Goal: Obtain resource: Download file/media

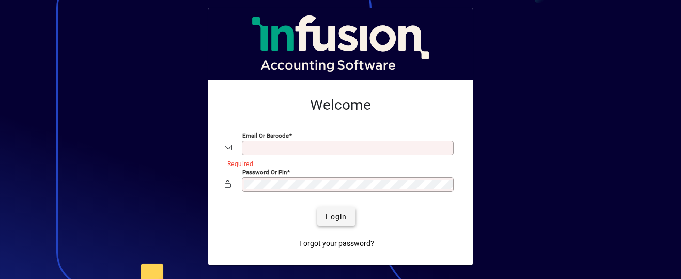
type input "**********"
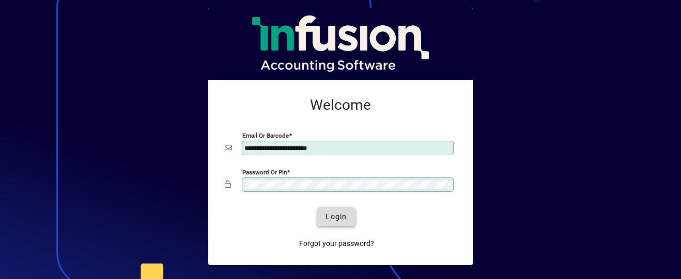
click at [325, 213] on span "Login" at bounding box center [335, 217] width 21 height 11
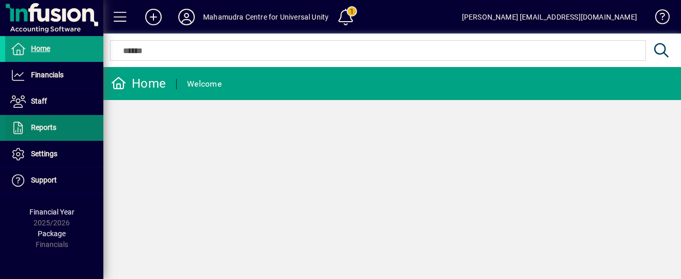
click at [47, 130] on span "Reports" at bounding box center [43, 127] width 25 height 8
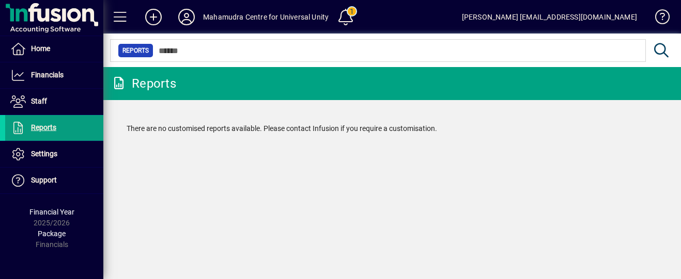
click at [132, 52] on span "Reports" at bounding box center [135, 50] width 26 height 10
click at [350, 13] on span at bounding box center [345, 17] width 25 height 25
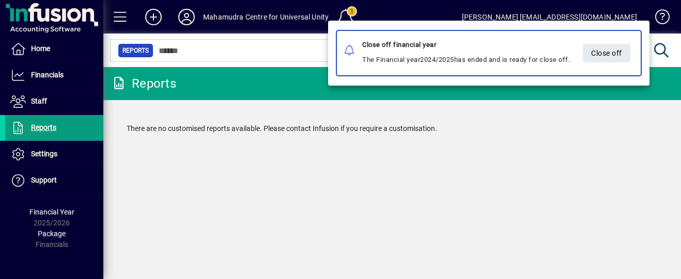
click at [525, 126] on div at bounding box center [340, 139] width 681 height 279
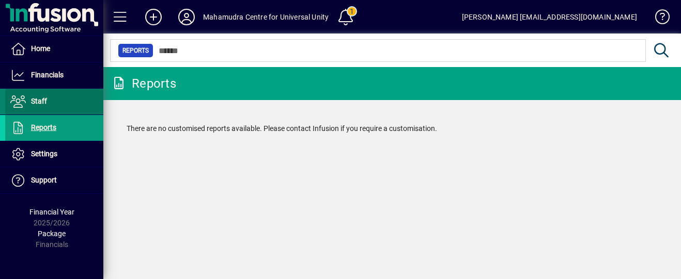
click at [56, 101] on span at bounding box center [54, 101] width 98 height 25
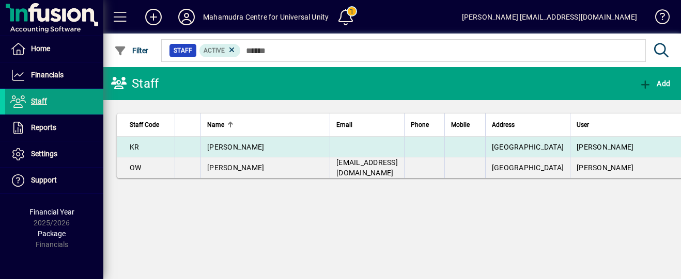
click at [232, 147] on span "[PERSON_NAME]" at bounding box center [235, 147] width 57 height 8
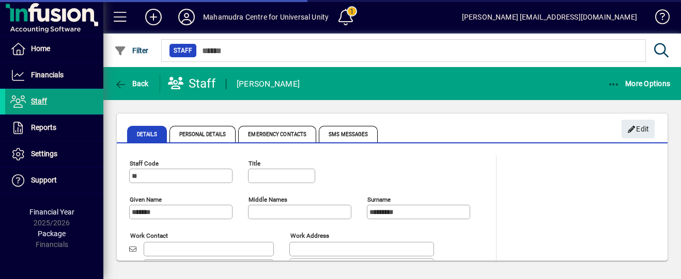
type input "***"
type input "**********"
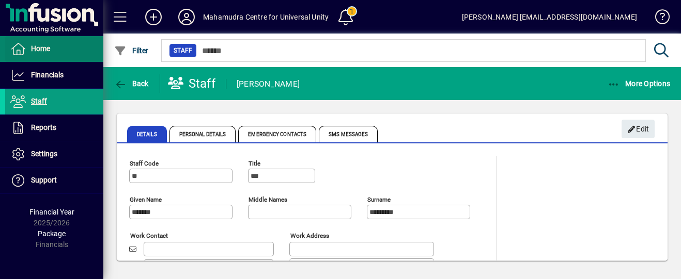
click at [41, 43] on span "Home" at bounding box center [27, 49] width 45 height 12
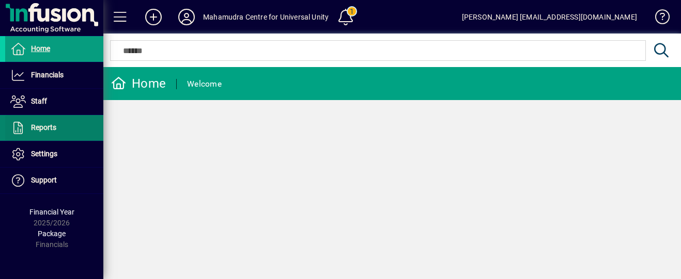
click at [52, 128] on span "Reports" at bounding box center [43, 127] width 25 height 8
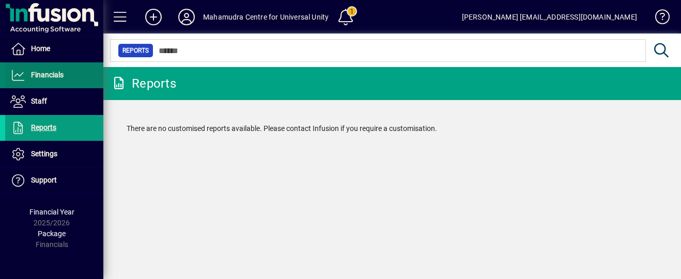
click at [50, 72] on span "Financials" at bounding box center [47, 75] width 33 height 8
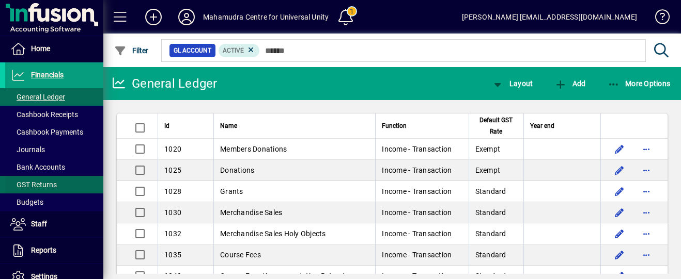
click at [26, 184] on span "GST Returns" at bounding box center [33, 185] width 46 height 8
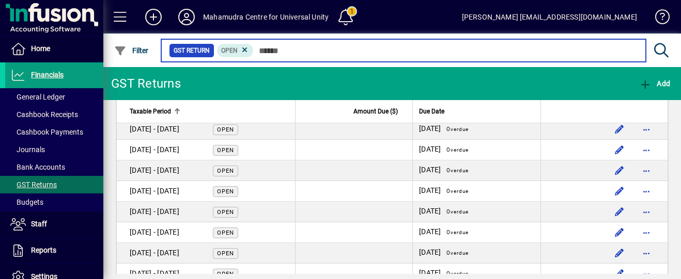
scroll to position [330, 0]
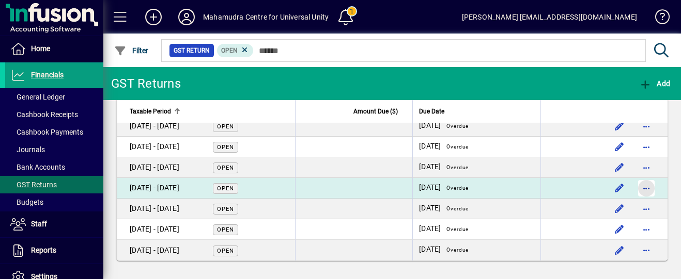
click at [645, 189] on span "button" at bounding box center [646, 188] width 25 height 25
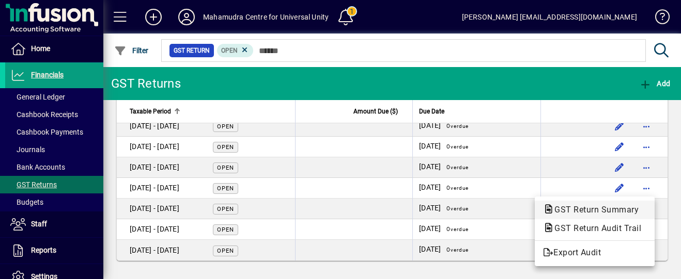
click at [615, 210] on span "GST Return Summary" at bounding box center [593, 210] width 101 height 10
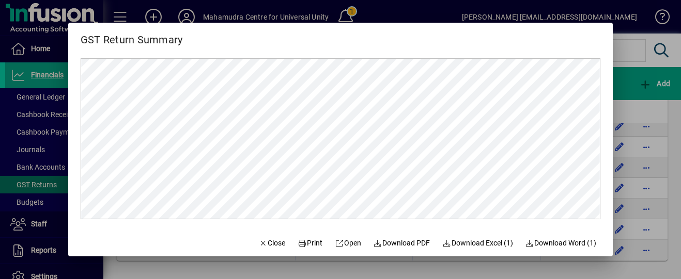
scroll to position [0, 0]
click at [407, 245] on span "Download PDF" at bounding box center [401, 243] width 57 height 11
click at [459, 244] on span "Download Excel (1)" at bounding box center [477, 243] width 71 height 11
click at [627, 55] on div at bounding box center [340, 139] width 681 height 279
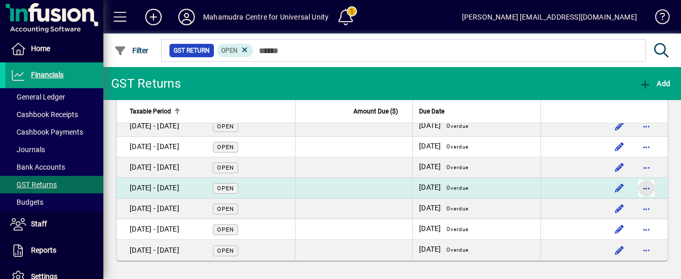
click at [644, 191] on span "button" at bounding box center [646, 188] width 25 height 25
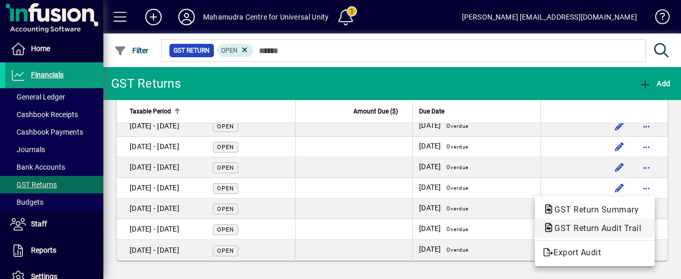
click at [595, 231] on span "GST Return Audit Trail" at bounding box center [594, 229] width 103 height 10
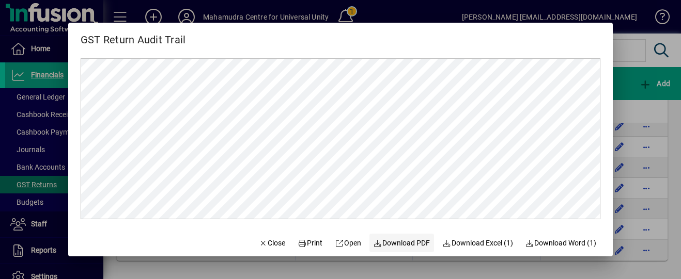
click at [406, 246] on span "Download PDF" at bounding box center [401, 243] width 57 height 11
click at [468, 246] on span "Download Excel (1)" at bounding box center [477, 243] width 71 height 11
click at [625, 79] on div at bounding box center [340, 139] width 681 height 279
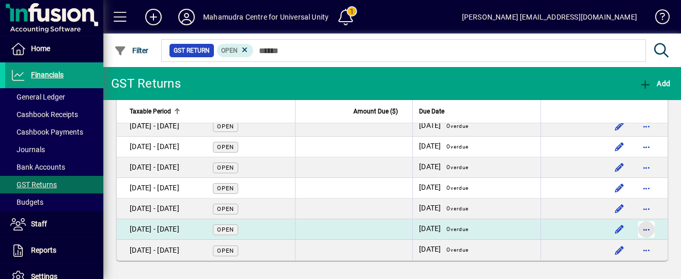
click at [643, 233] on span "button" at bounding box center [646, 229] width 25 height 25
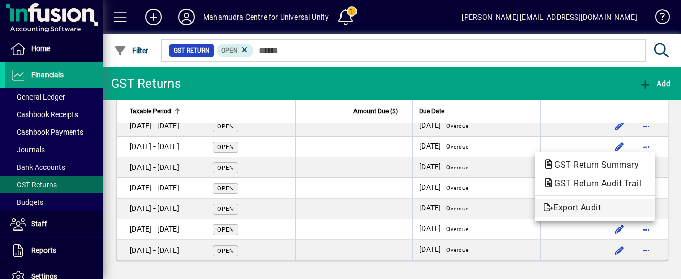
click at [603, 209] on span "Export Audit" at bounding box center [594, 208] width 103 height 12
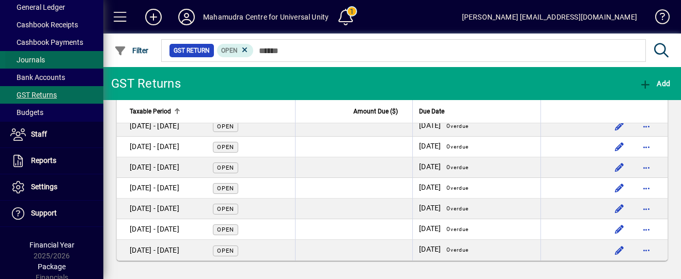
scroll to position [94, 0]
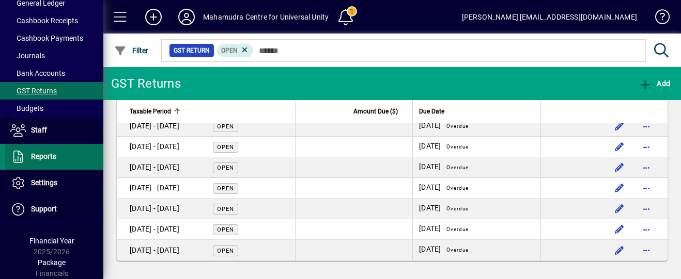
click at [49, 153] on span "Reports" at bounding box center [43, 156] width 25 height 8
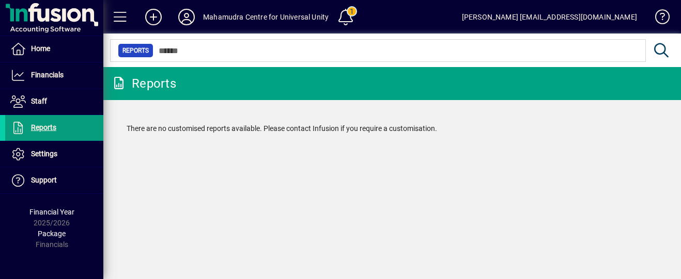
click at [153, 86] on div "Reports" at bounding box center [143, 83] width 65 height 17
click at [120, 87] on icon at bounding box center [118, 83] width 15 height 12
click at [243, 147] on mat-drawer-container "Home Financials General Ledger Cashbook Receipts Cashbook Payments Journals Ban…" at bounding box center [340, 139] width 681 height 279
click at [123, 13] on span at bounding box center [120, 17] width 25 height 25
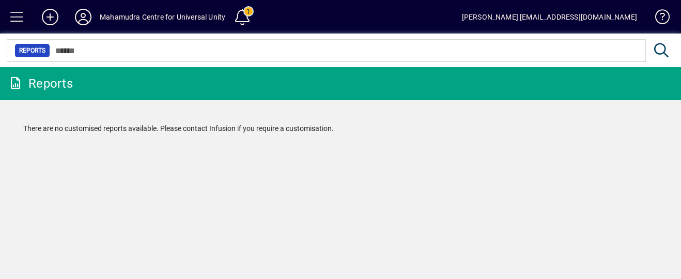
click at [17, 18] on span at bounding box center [17, 17] width 25 height 25
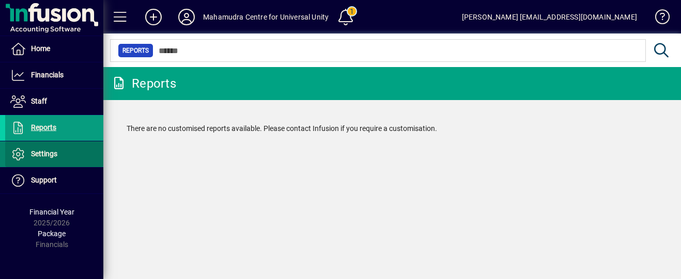
click at [31, 156] on span "Settings" at bounding box center [44, 154] width 26 height 8
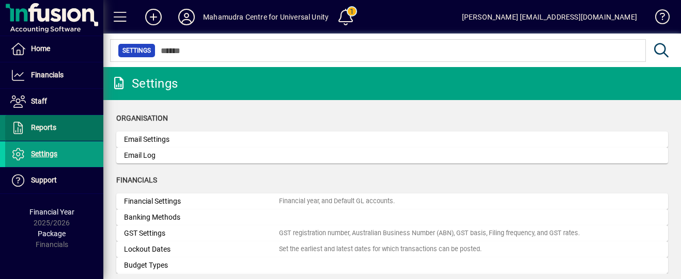
click at [40, 123] on span "Reports" at bounding box center [43, 127] width 25 height 8
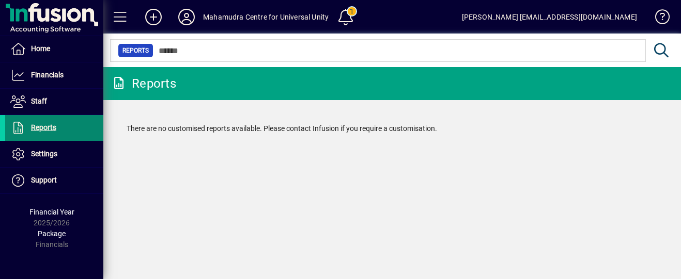
click at [39, 124] on span "Reports" at bounding box center [43, 127] width 25 height 8
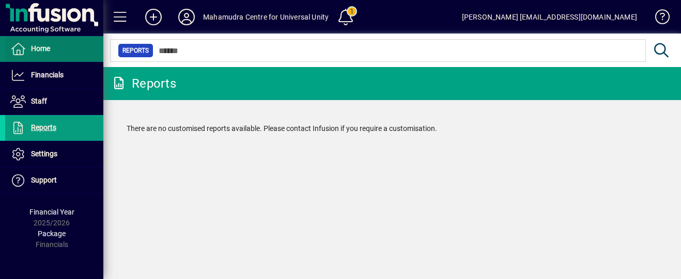
click at [38, 51] on span "Home" at bounding box center [40, 48] width 19 height 8
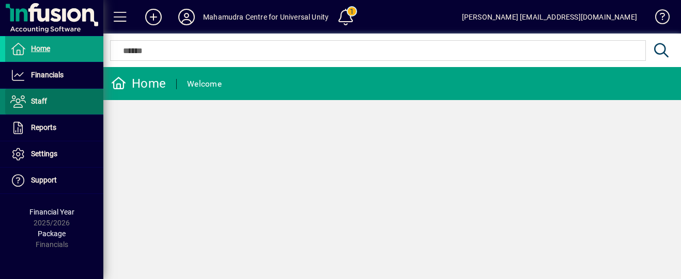
click at [40, 89] on span at bounding box center [54, 101] width 98 height 25
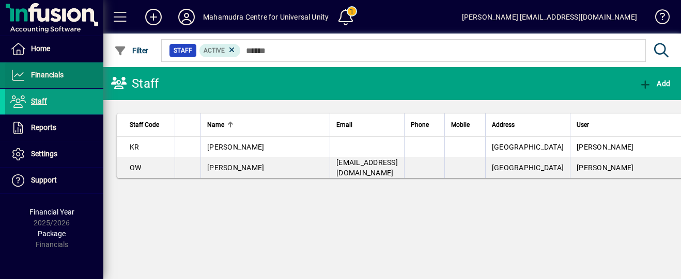
click at [41, 84] on span at bounding box center [54, 75] width 98 height 25
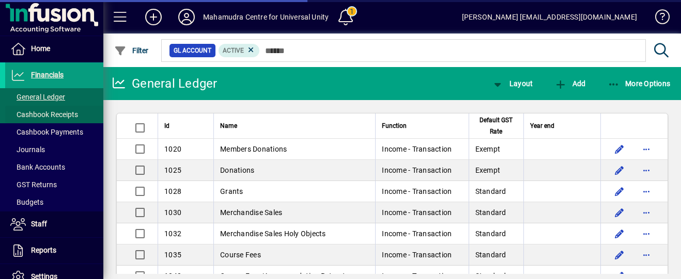
click at [39, 117] on span "Cashbook Receipts" at bounding box center [44, 114] width 68 height 8
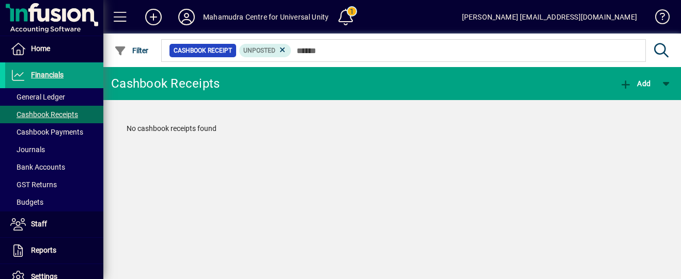
click at [656, 51] on icon at bounding box center [661, 50] width 18 height 14
click at [44, 132] on span "Cashbook Payments" at bounding box center [46, 132] width 73 height 8
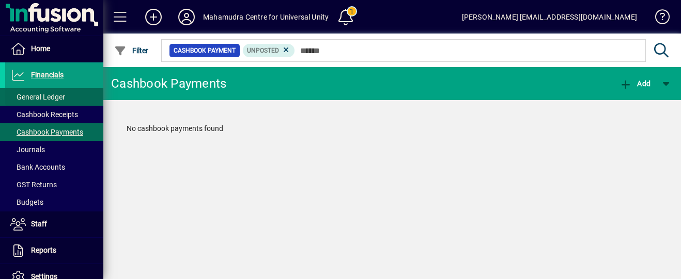
click at [47, 94] on span "General Ledger" at bounding box center [37, 97] width 55 height 8
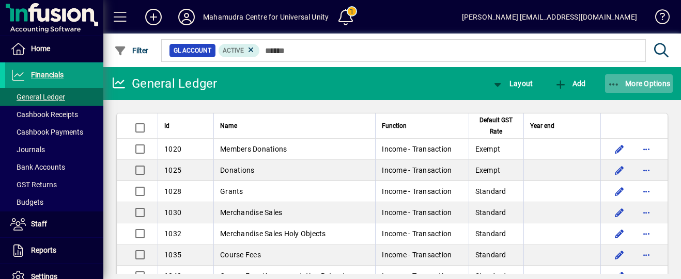
click at [655, 83] on span "More Options" at bounding box center [638, 84] width 63 height 8
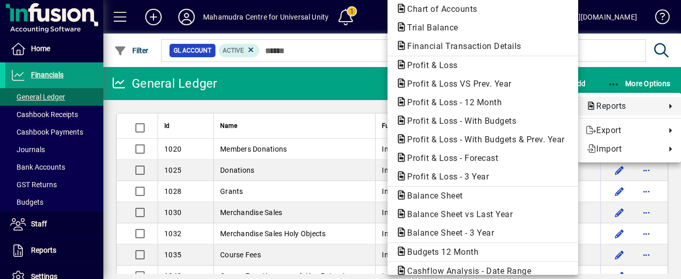
click at [622, 103] on span "Reports" at bounding box center [623, 106] width 74 height 12
click at [422, 32] on span "Trial Balance" at bounding box center [430, 28] width 68 height 10
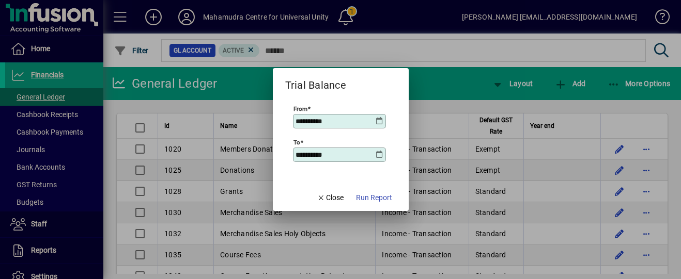
click at [383, 122] on icon at bounding box center [379, 121] width 8 height 8
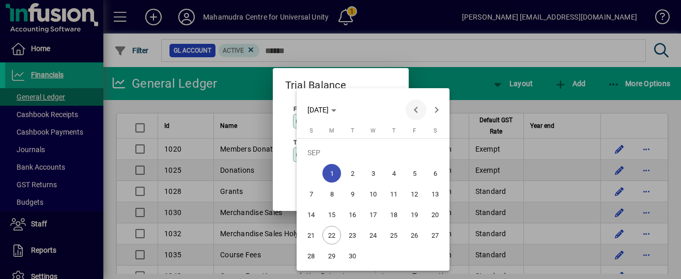
click at [416, 109] on span "Previous month" at bounding box center [415, 110] width 21 height 21
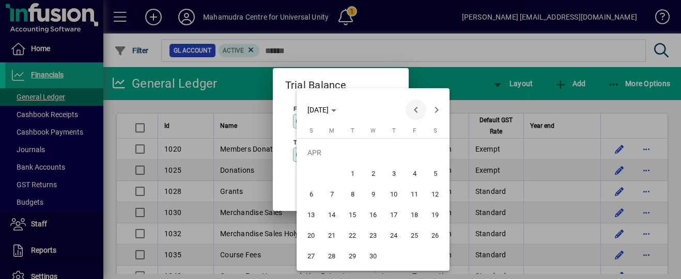
click at [416, 108] on span "Previous month" at bounding box center [415, 110] width 21 height 21
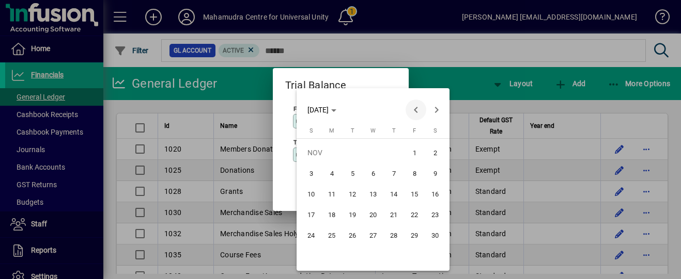
click at [416, 108] on span "Previous month" at bounding box center [415, 110] width 21 height 21
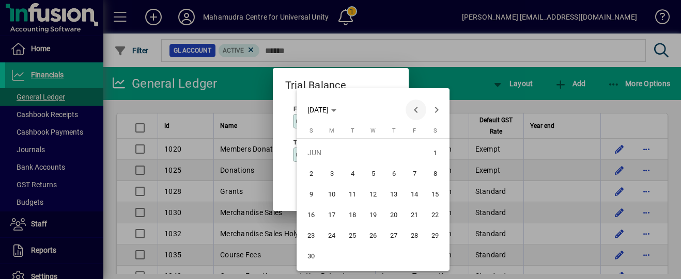
click at [416, 108] on span "Previous month" at bounding box center [415, 110] width 21 height 21
click at [332, 173] on span "1" at bounding box center [331, 173] width 19 height 19
type input "**********"
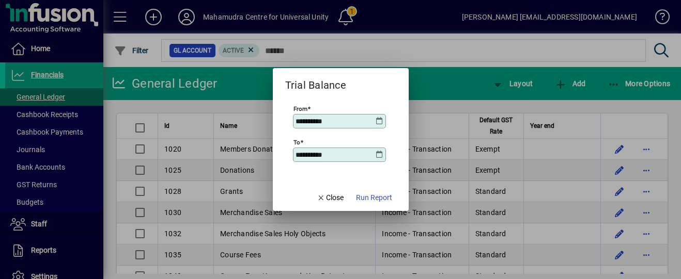
click at [383, 153] on icon at bounding box center [379, 155] width 8 height 8
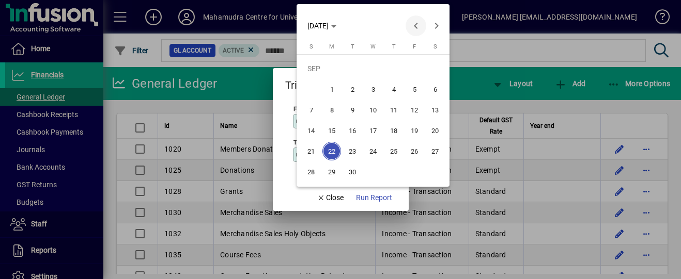
click at [415, 23] on span "Previous month" at bounding box center [415, 25] width 21 height 21
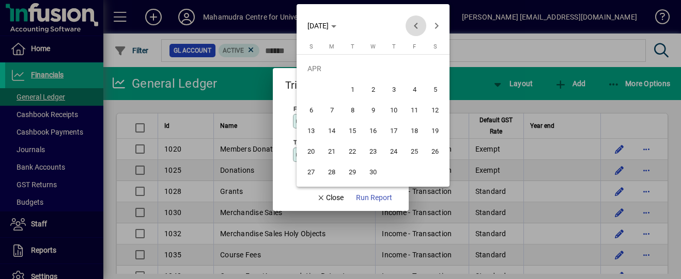
click at [415, 23] on span "Previous month" at bounding box center [415, 25] width 21 height 21
click at [438, 22] on span "Next month" at bounding box center [436, 25] width 21 height 21
click at [437, 22] on span "Next month" at bounding box center [436, 25] width 21 height 21
click at [434, 153] on span "31" at bounding box center [434, 151] width 19 height 19
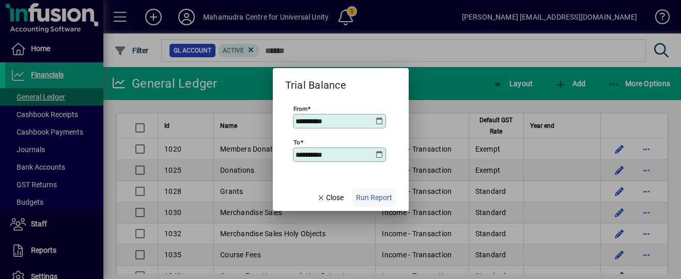
click at [377, 197] on span "Run Report" at bounding box center [374, 198] width 36 height 11
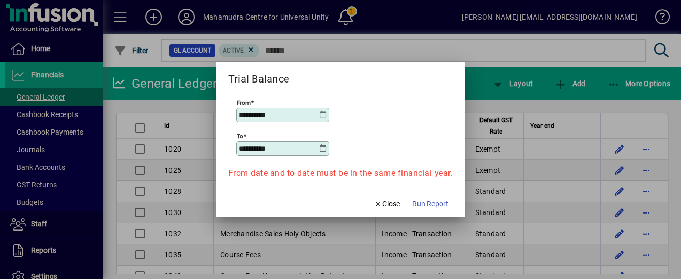
click at [290, 149] on input "**********" at bounding box center [279, 149] width 80 height 8
type input "**********"
click at [317, 199] on form "**********" at bounding box center [340, 139] width 249 height 155
click at [431, 204] on span "Run Report" at bounding box center [430, 204] width 36 height 11
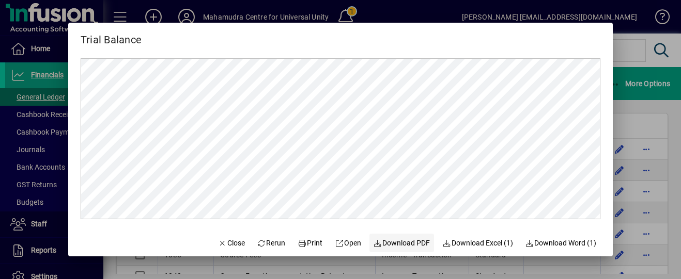
click at [402, 247] on span "Download PDF" at bounding box center [401, 243] width 57 height 11
click at [471, 247] on span "Download Excel (1)" at bounding box center [477, 243] width 71 height 11
click at [629, 75] on div at bounding box center [340, 139] width 681 height 279
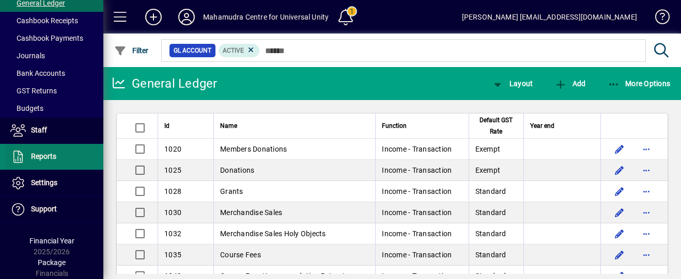
scroll to position [38, 0]
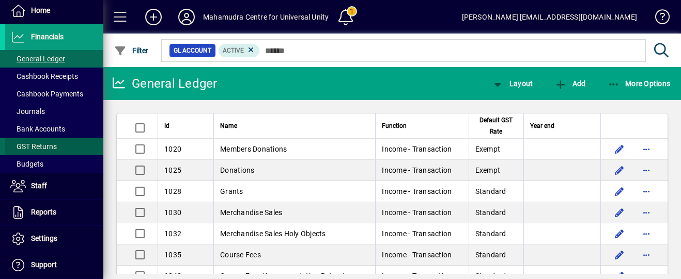
click at [54, 145] on span "GST Returns" at bounding box center [33, 147] width 46 height 8
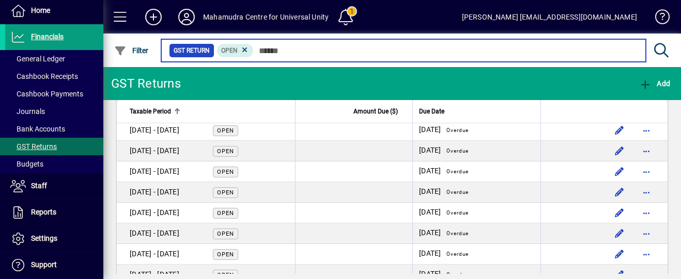
scroll to position [330, 0]
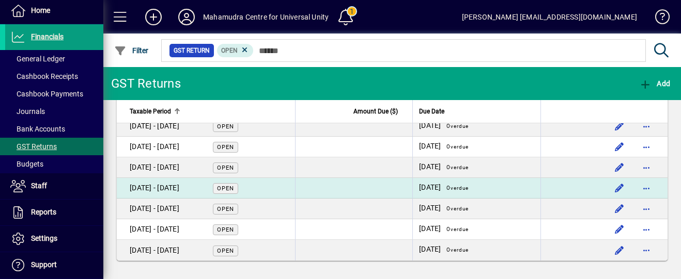
click at [227, 191] on span "Open" at bounding box center [225, 188] width 17 height 7
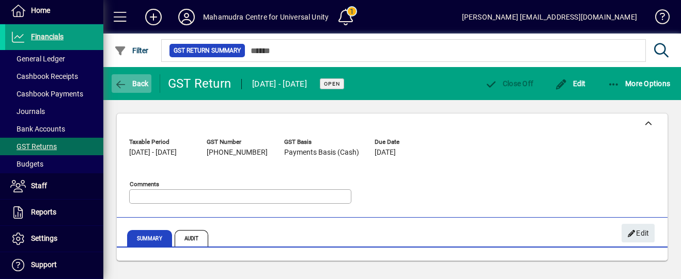
click at [117, 81] on icon "button" at bounding box center [120, 85] width 13 height 10
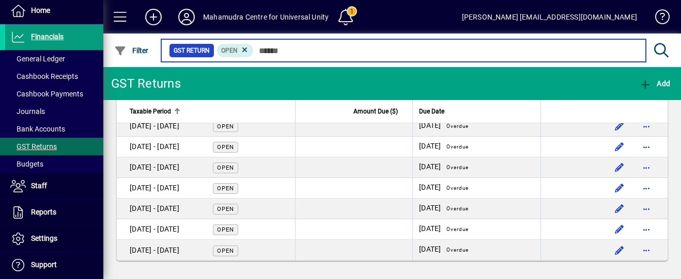
scroll to position [299, 0]
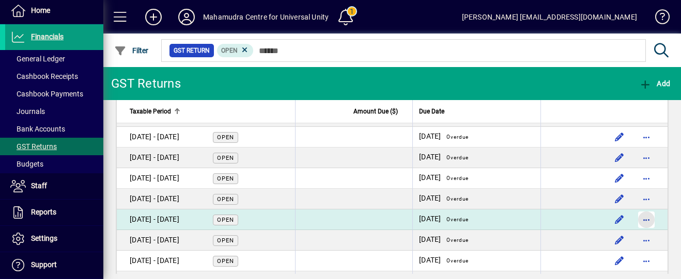
click at [645, 219] on span "button" at bounding box center [646, 220] width 25 height 25
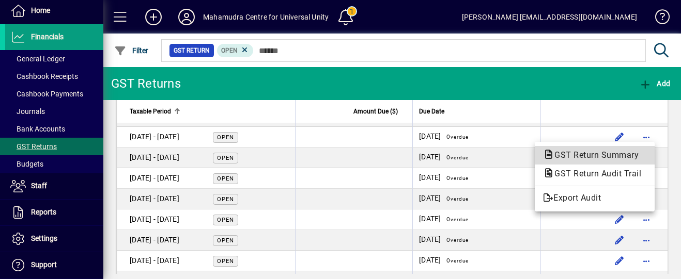
click at [620, 157] on span "GST Return Summary" at bounding box center [593, 155] width 101 height 10
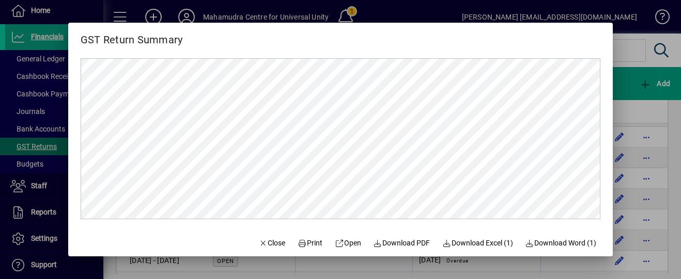
scroll to position [0, 0]
click at [304, 242] on span "Print" at bounding box center [309, 243] width 25 height 11
click at [309, 243] on span "Print" at bounding box center [309, 243] width 25 height 11
click at [671, 106] on div at bounding box center [340, 139] width 681 height 279
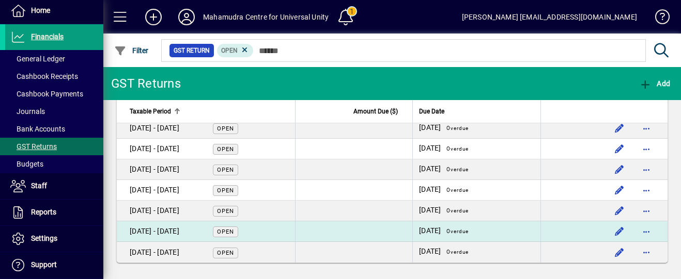
scroll to position [329, 0]
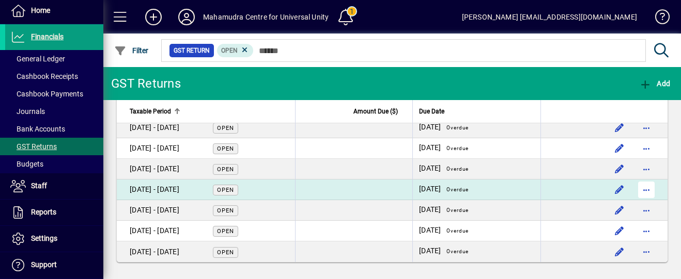
click at [648, 191] on span "button" at bounding box center [646, 190] width 25 height 25
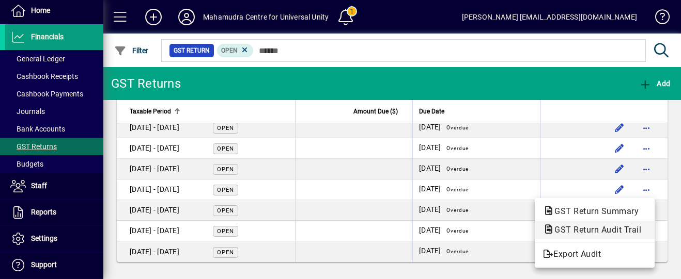
click at [587, 232] on span "GST Return Audit Trail" at bounding box center [594, 230] width 103 height 10
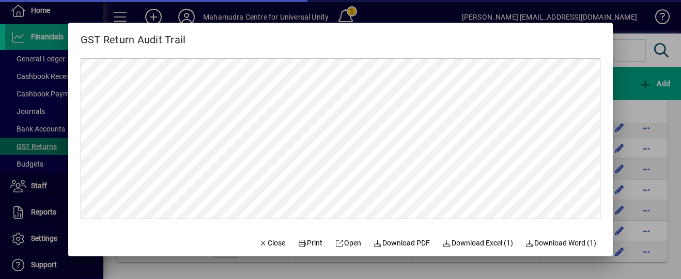
scroll to position [0, 0]
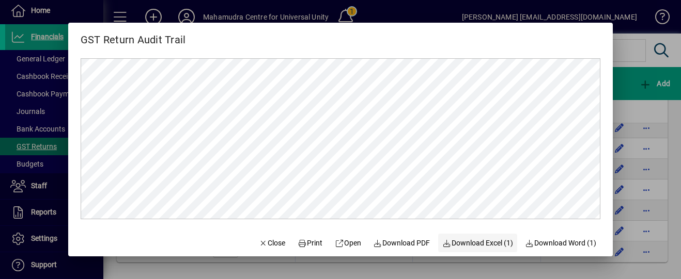
click at [465, 246] on span "Download Excel (1)" at bounding box center [477, 243] width 71 height 11
